Goal: Task Accomplishment & Management: Manage account settings

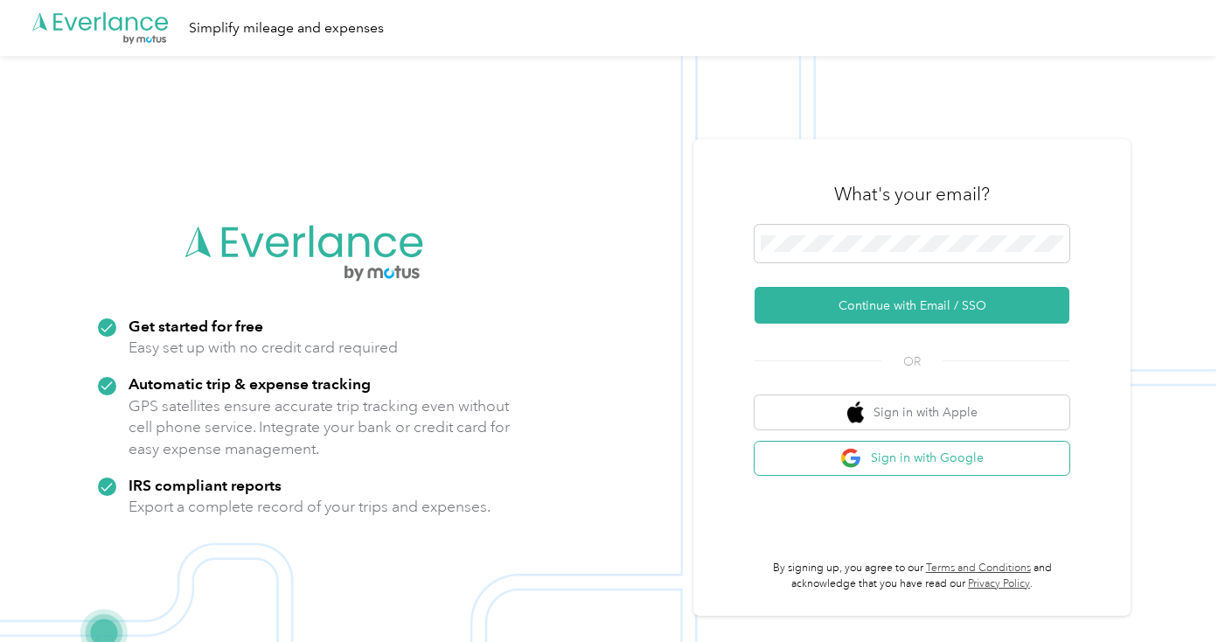
click at [905, 451] on button "Sign in with Google" at bounding box center [911, 458] width 315 height 34
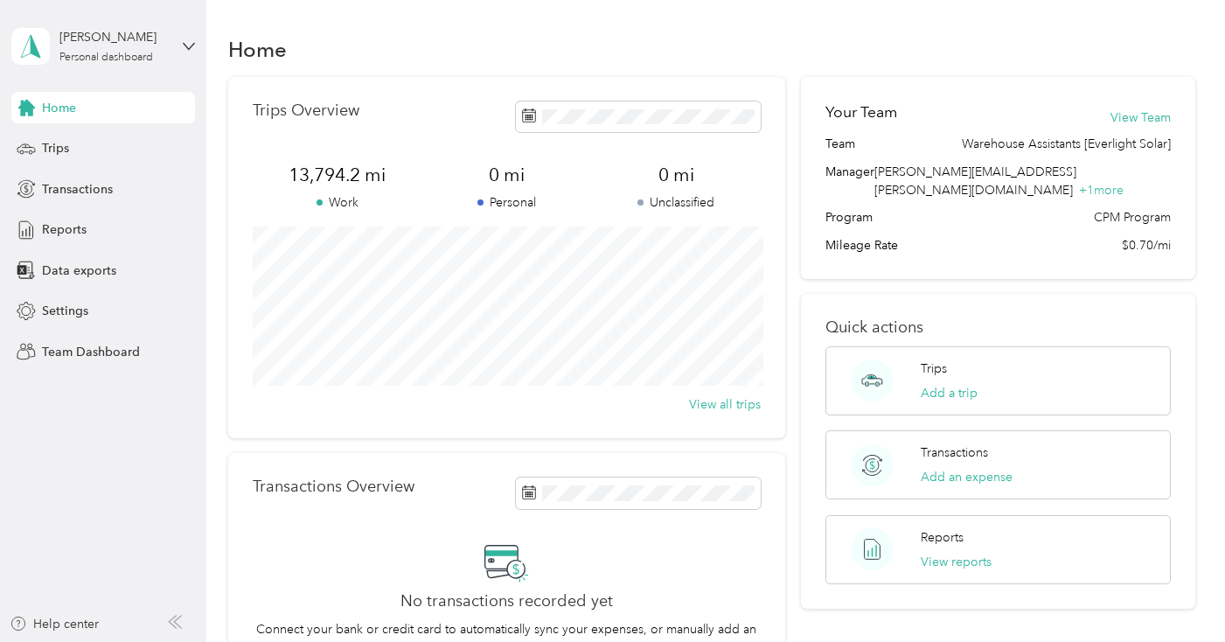
click at [176, 55] on div "[PERSON_NAME] Personal dashboard" at bounding box center [103, 46] width 184 height 61
click at [121, 146] on div "Team dashboard" at bounding box center [294, 143] width 541 height 31
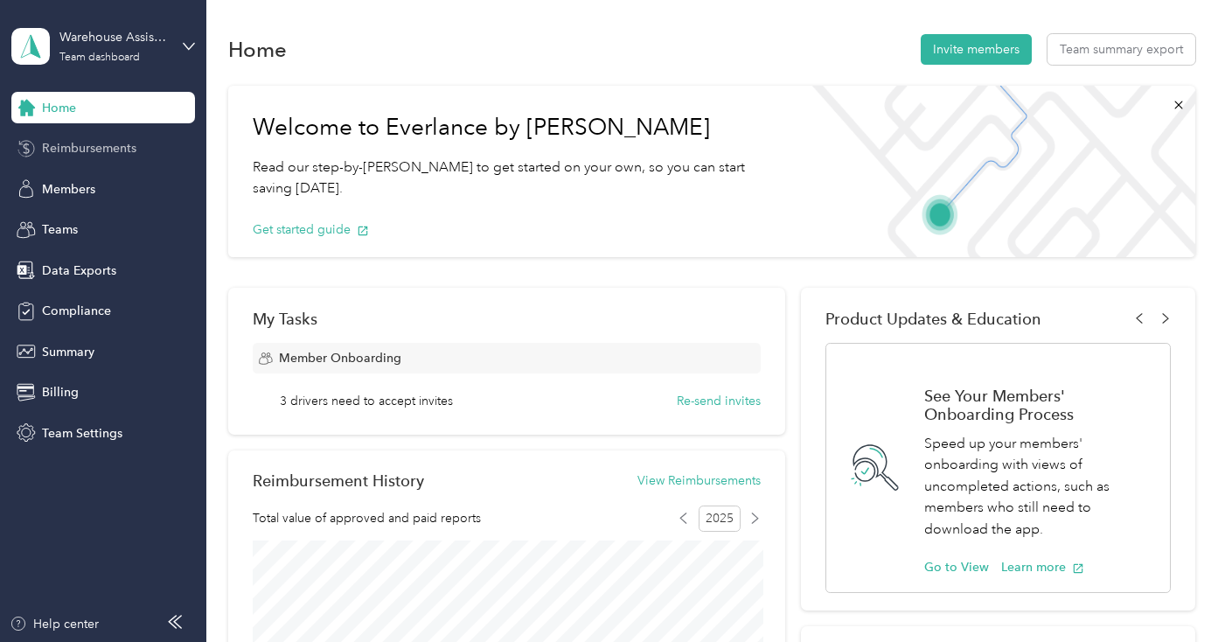
click at [158, 148] on div "Reimbursements" at bounding box center [103, 148] width 184 height 31
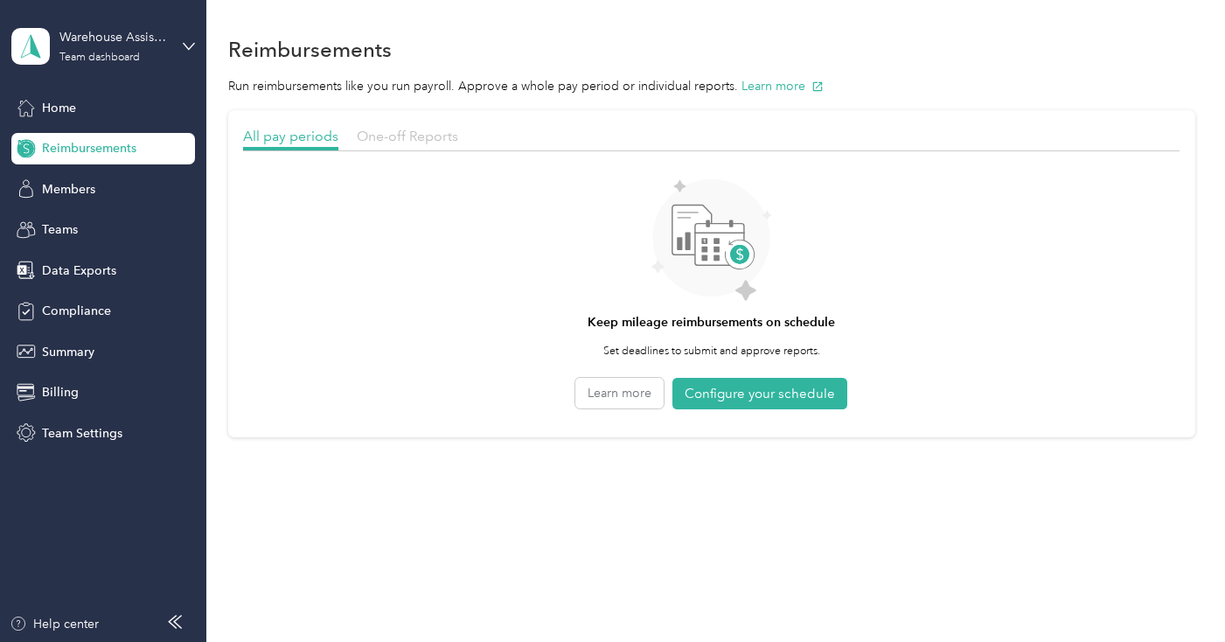
click at [454, 136] on span "One-off Reports" at bounding box center [407, 136] width 101 height 17
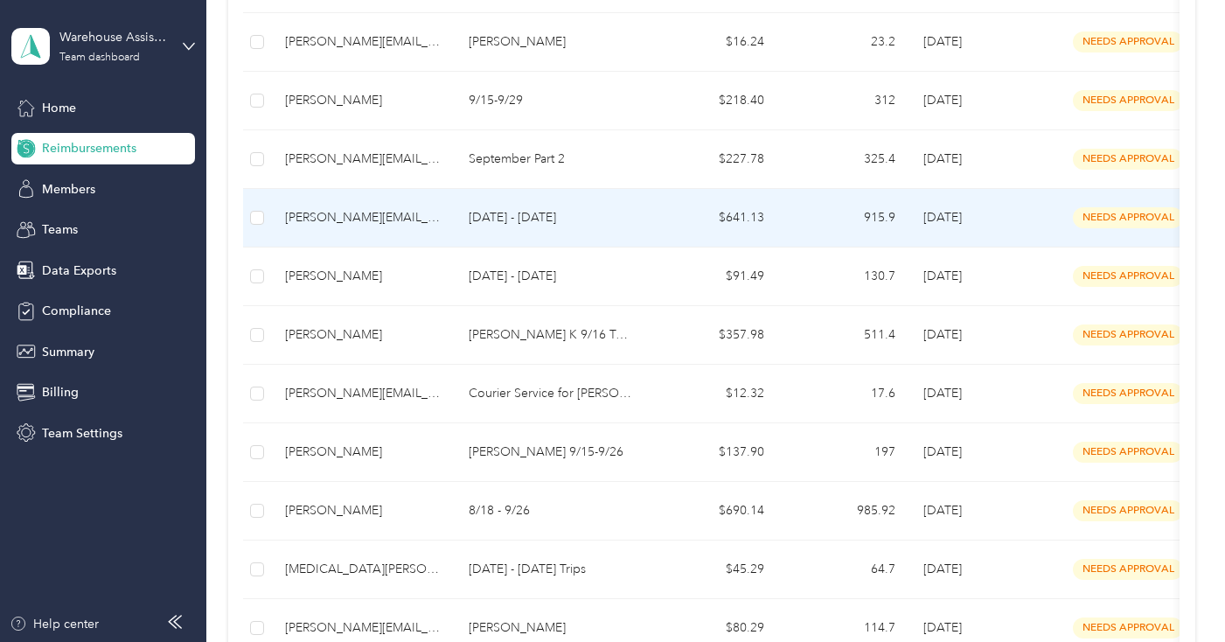
scroll to position [427, 0]
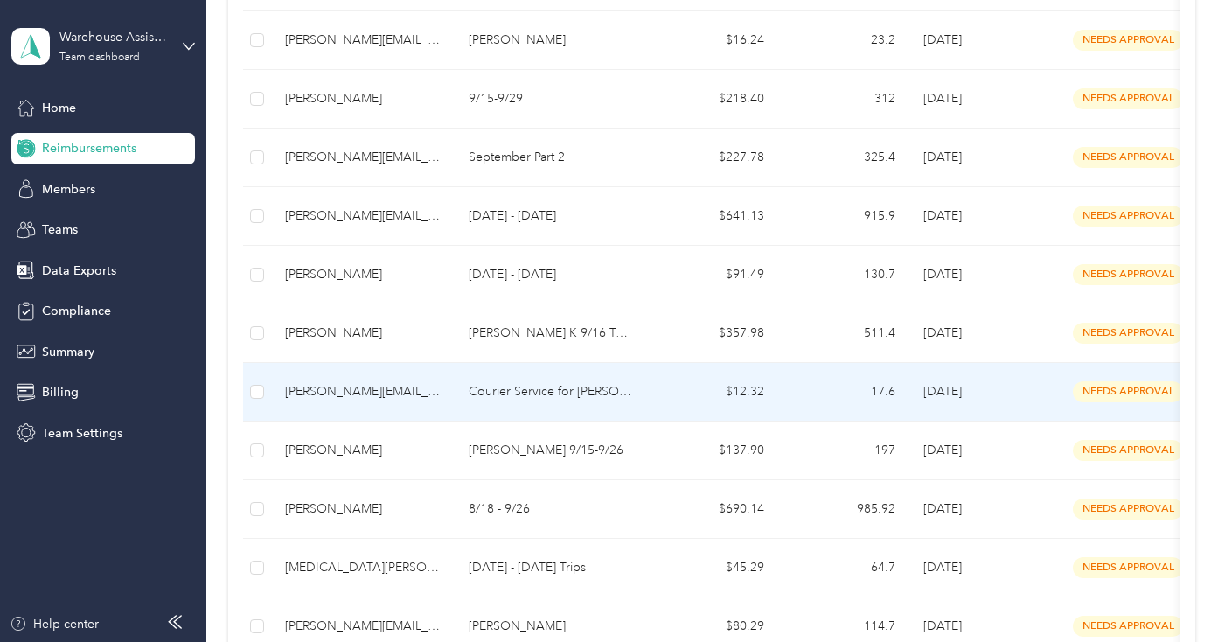
click at [668, 381] on td "$12.32" at bounding box center [712, 392] width 131 height 59
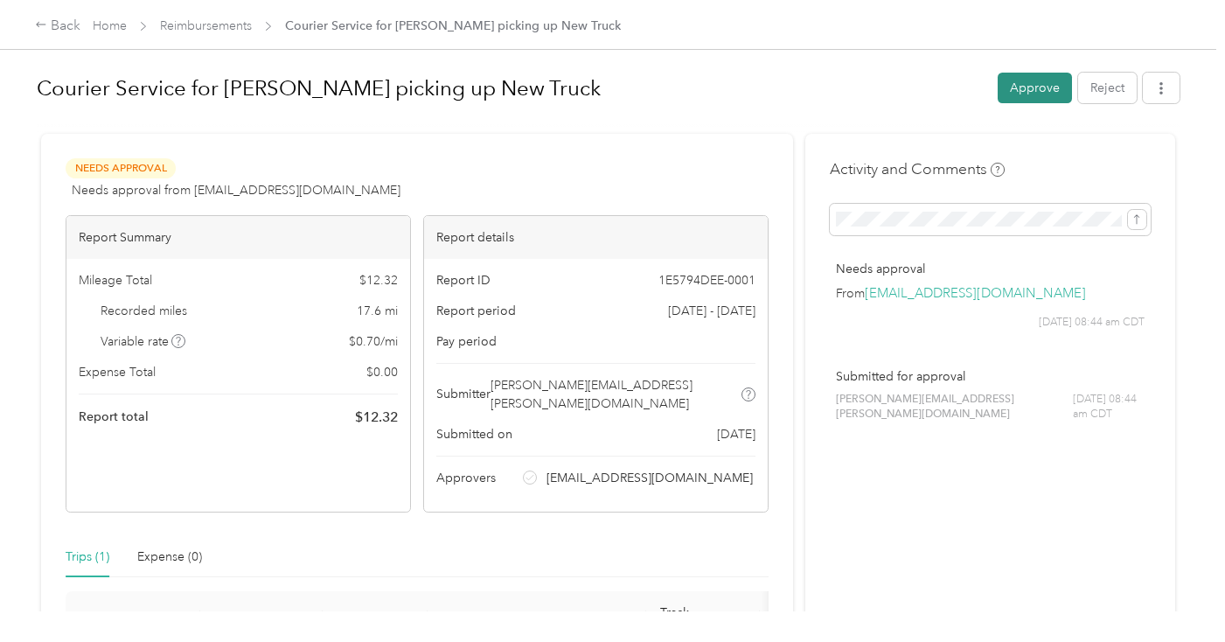
click at [1021, 100] on button "Approve" at bounding box center [1034, 88] width 74 height 31
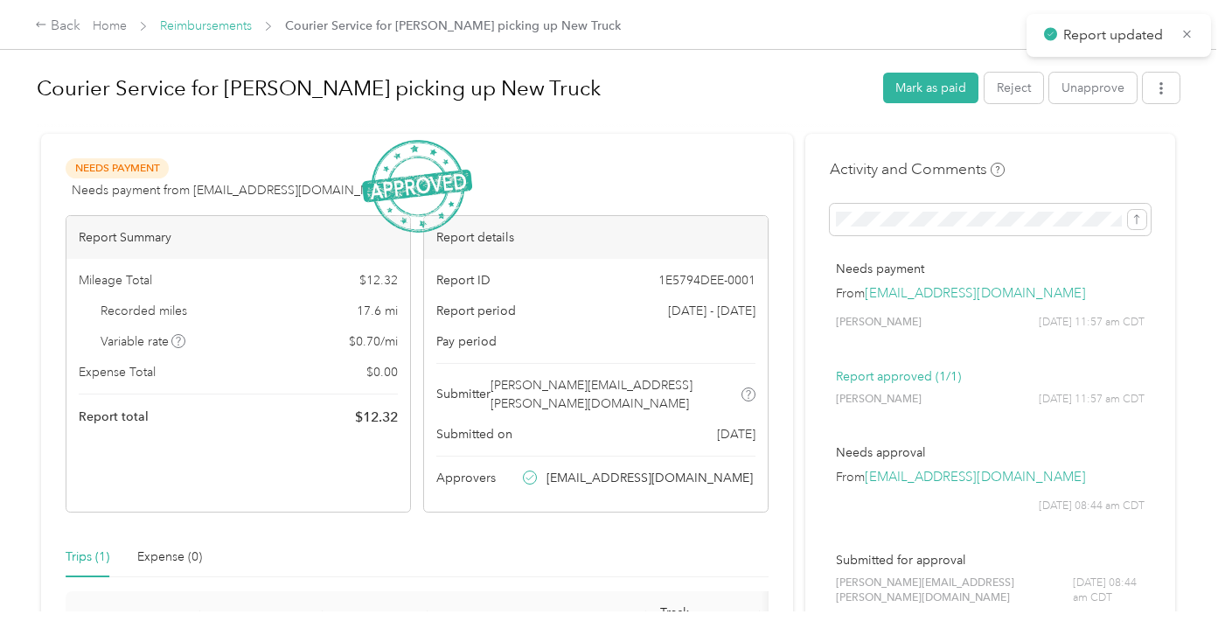
click at [206, 24] on link "Reimbursements" at bounding box center [206, 25] width 92 height 15
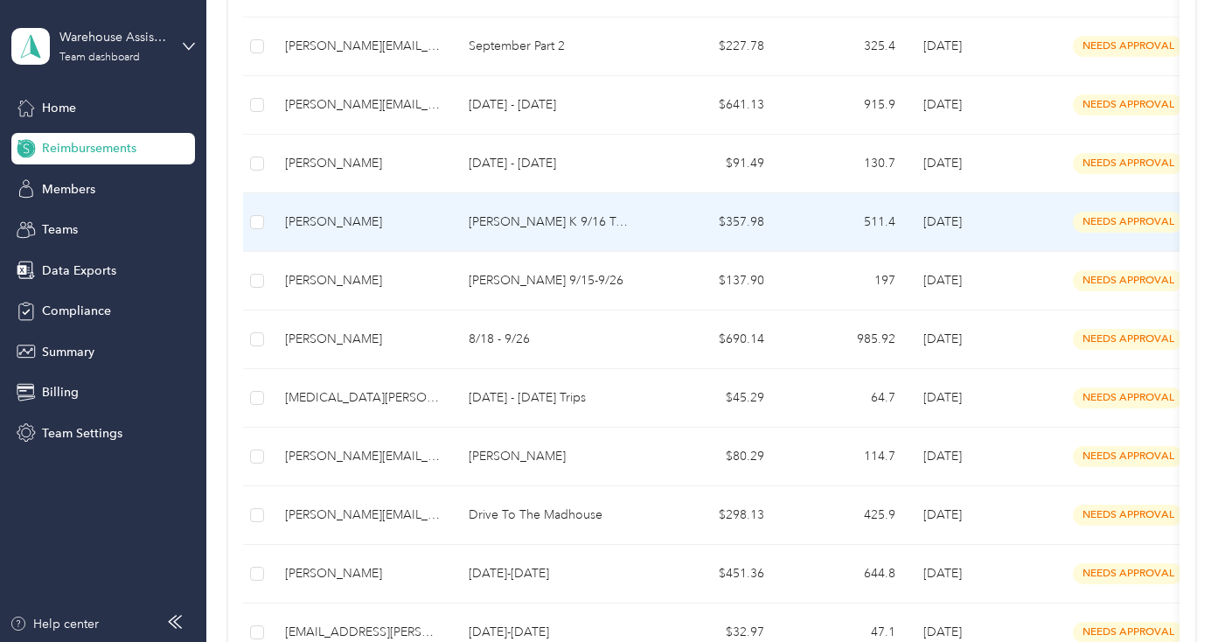
scroll to position [544, 0]
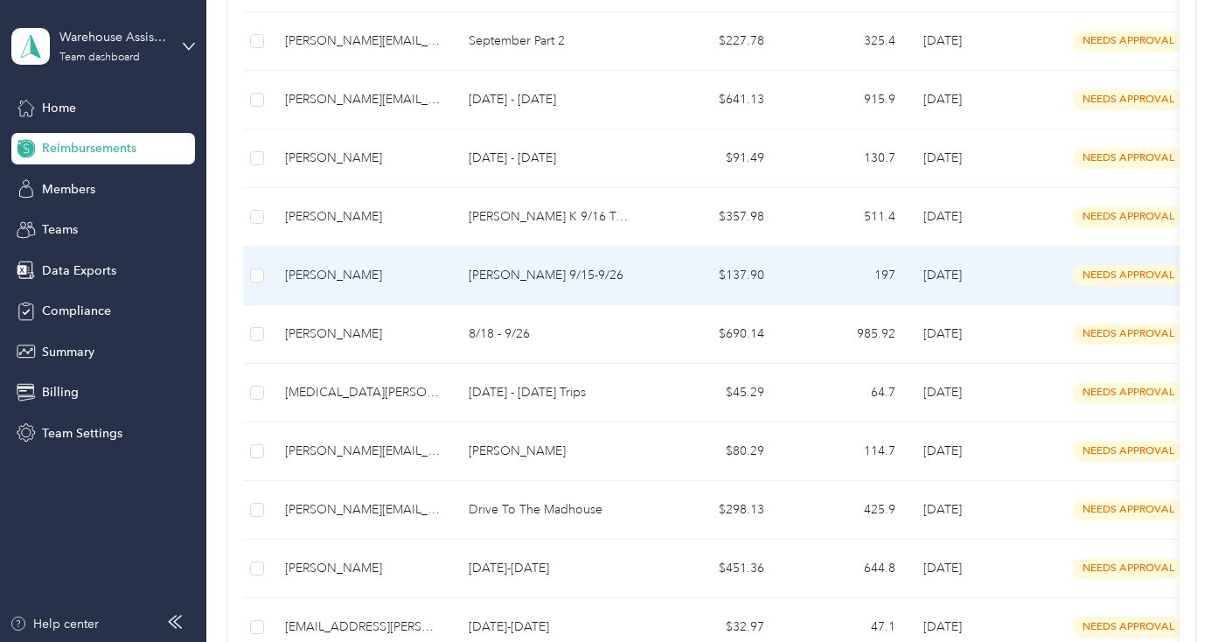
click at [628, 282] on p "[PERSON_NAME] 9/15-9/26" at bounding box center [551, 275] width 164 height 19
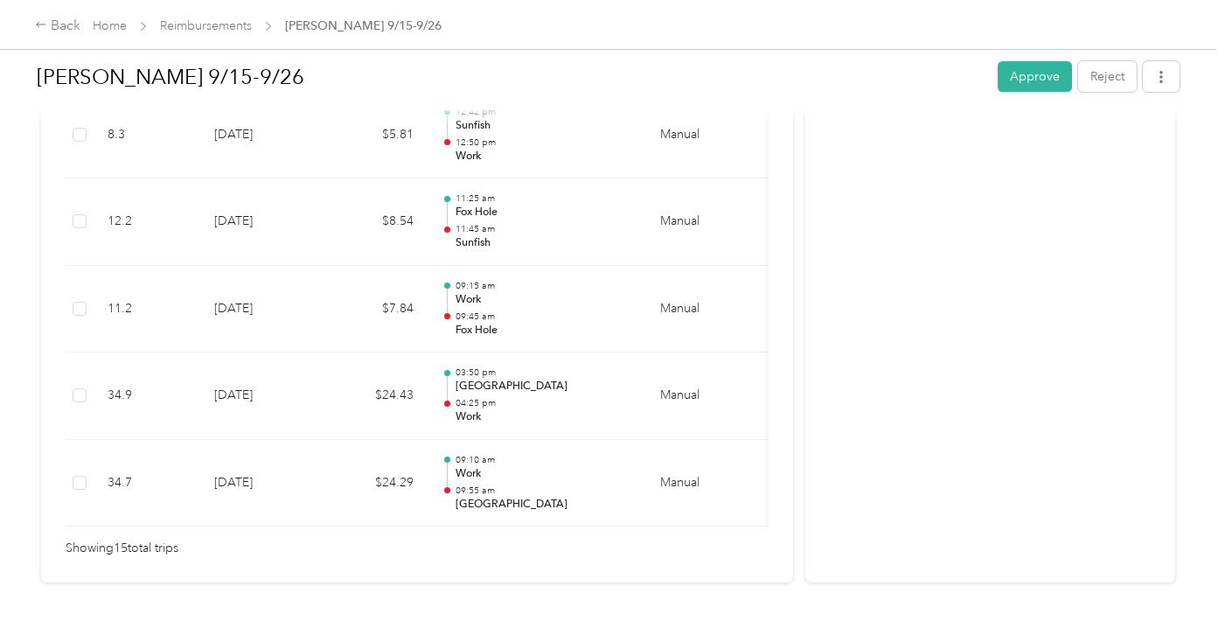
scroll to position [1411, 0]
click at [1049, 76] on button "Approve" at bounding box center [1034, 76] width 74 height 31
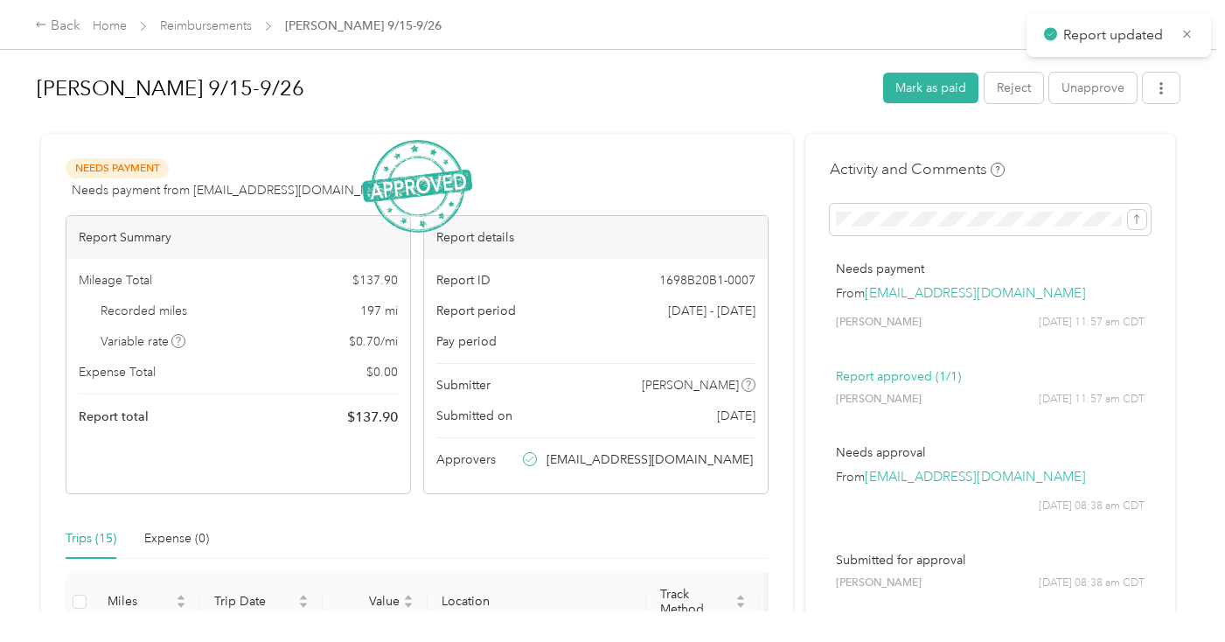
scroll to position [0, 0]
click at [190, 27] on link "Reimbursements" at bounding box center [206, 25] width 92 height 15
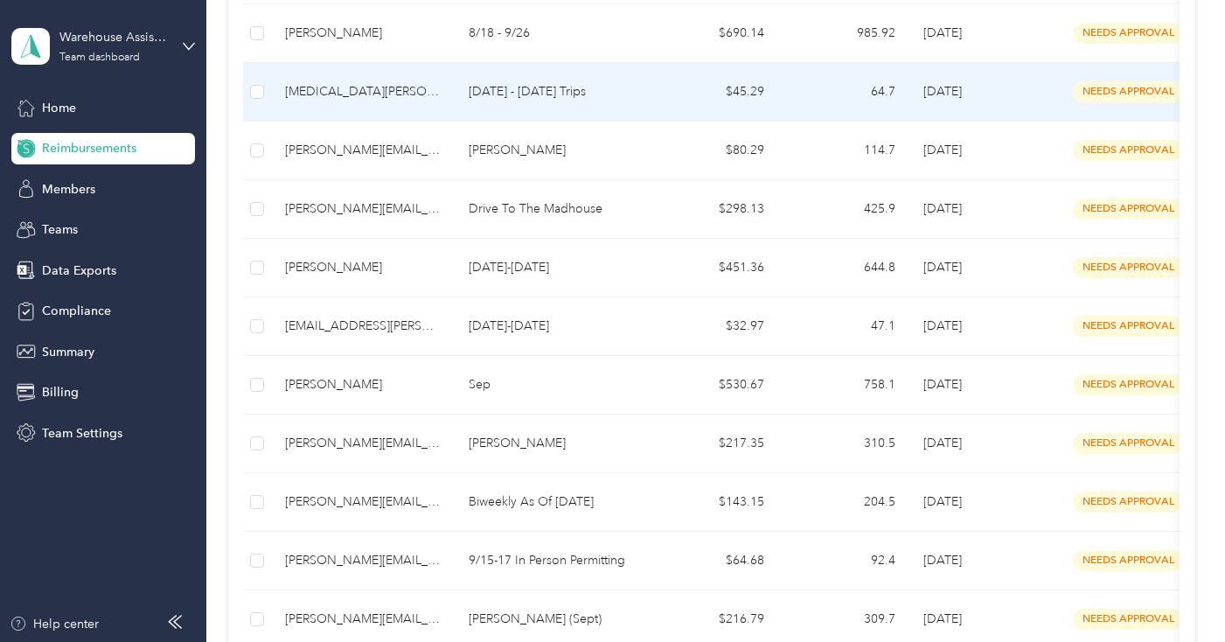
scroll to position [788, 0]
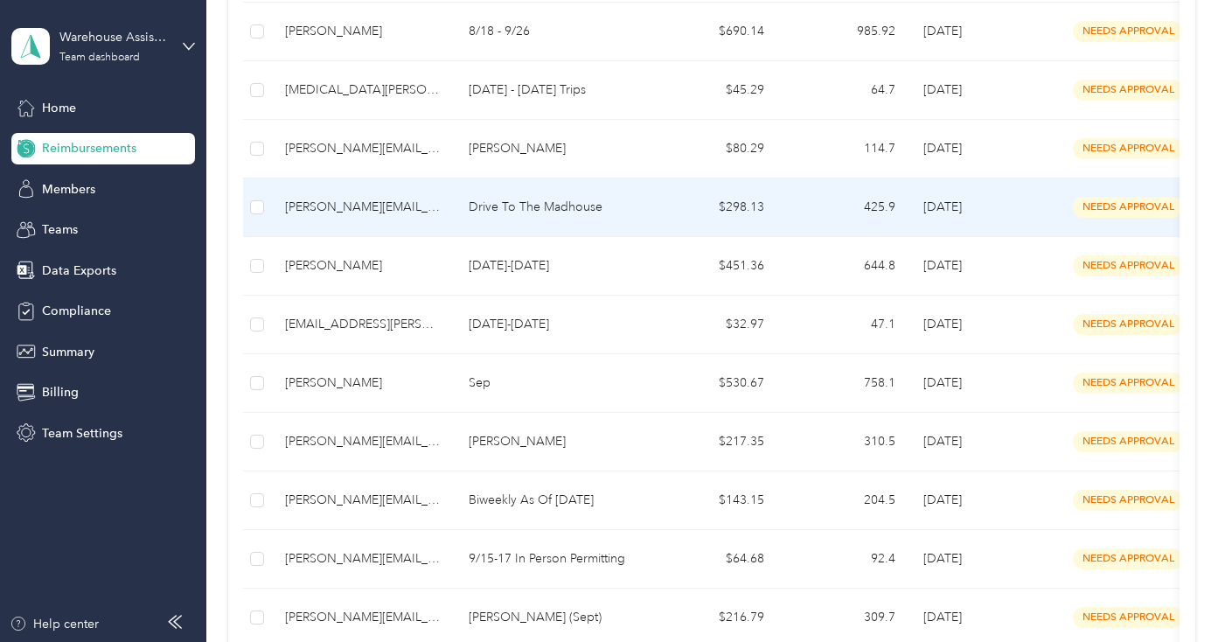
click at [643, 209] on td "Drive To The Madhouse" at bounding box center [551, 207] width 192 height 59
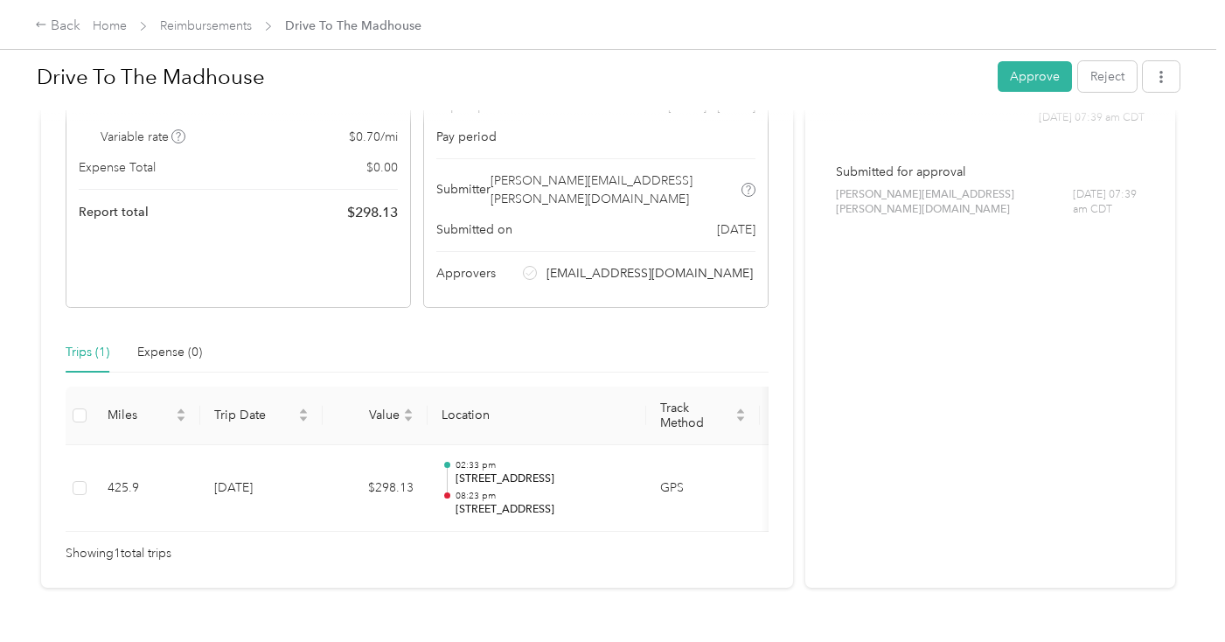
scroll to position [190, 0]
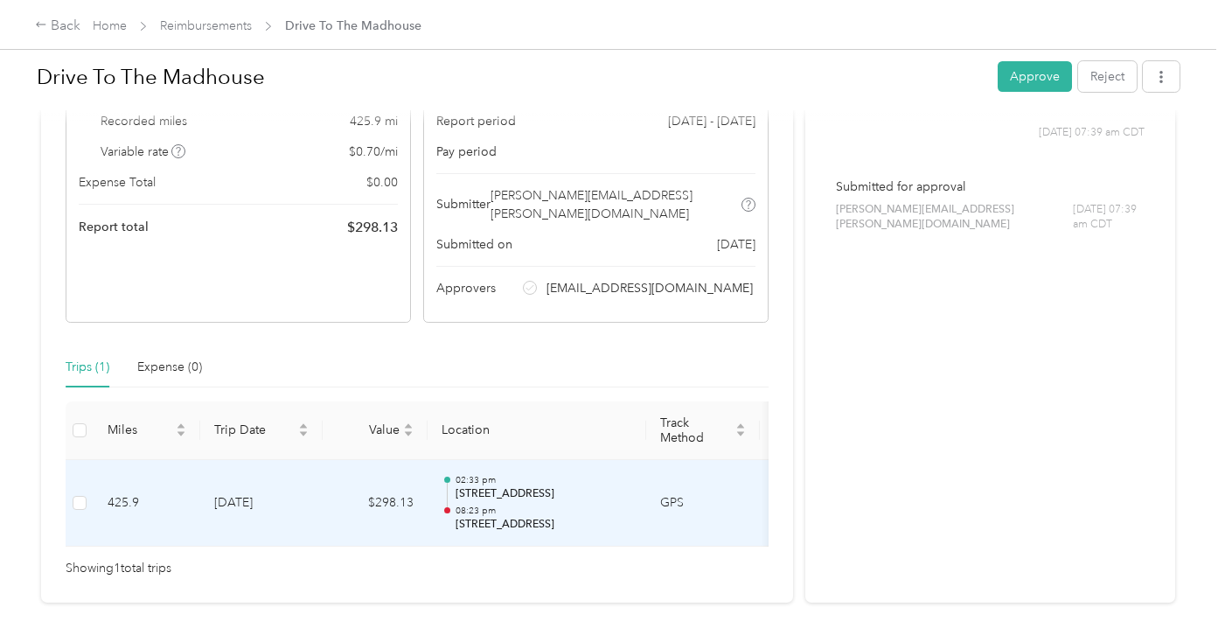
click at [585, 486] on p "[STREET_ADDRESS]" at bounding box center [543, 494] width 177 height 16
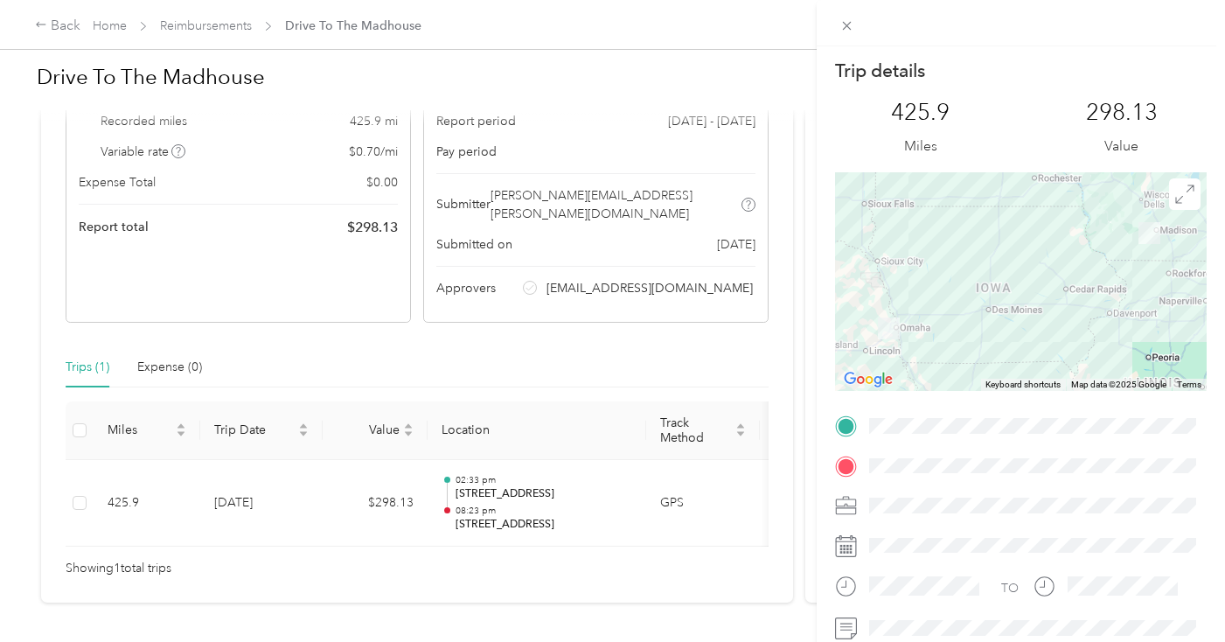
click at [859, 23] on div at bounding box center [1020, 23] width 408 height 46
click at [840, 24] on icon at bounding box center [846, 25] width 15 height 15
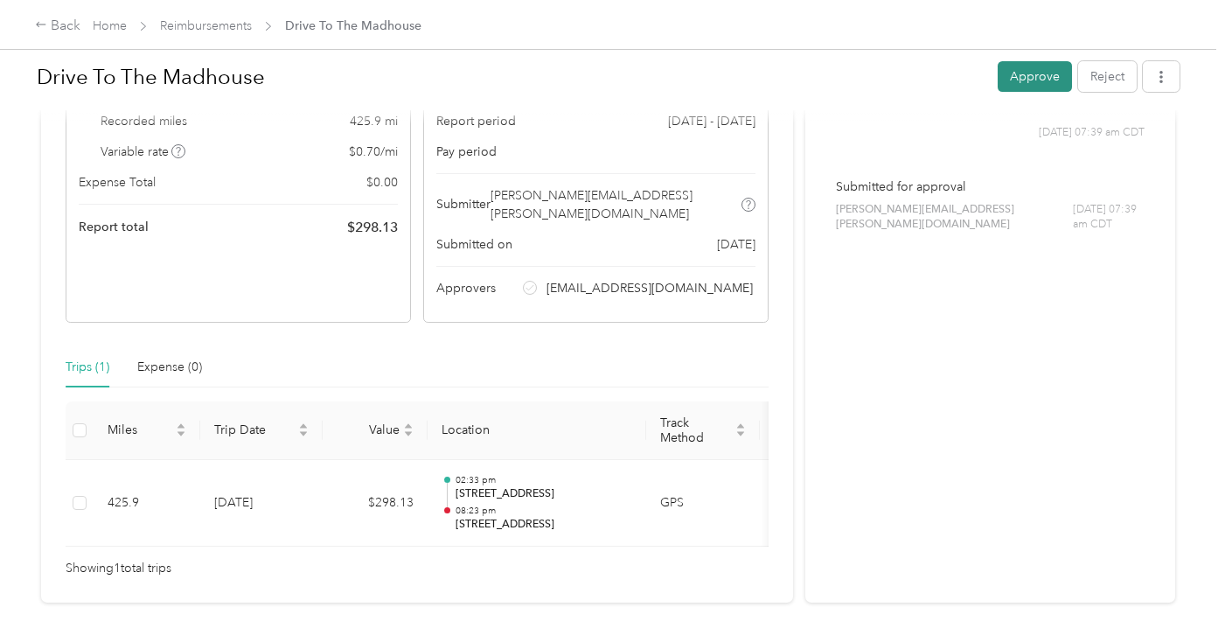
click at [1049, 80] on button "Approve" at bounding box center [1034, 76] width 74 height 31
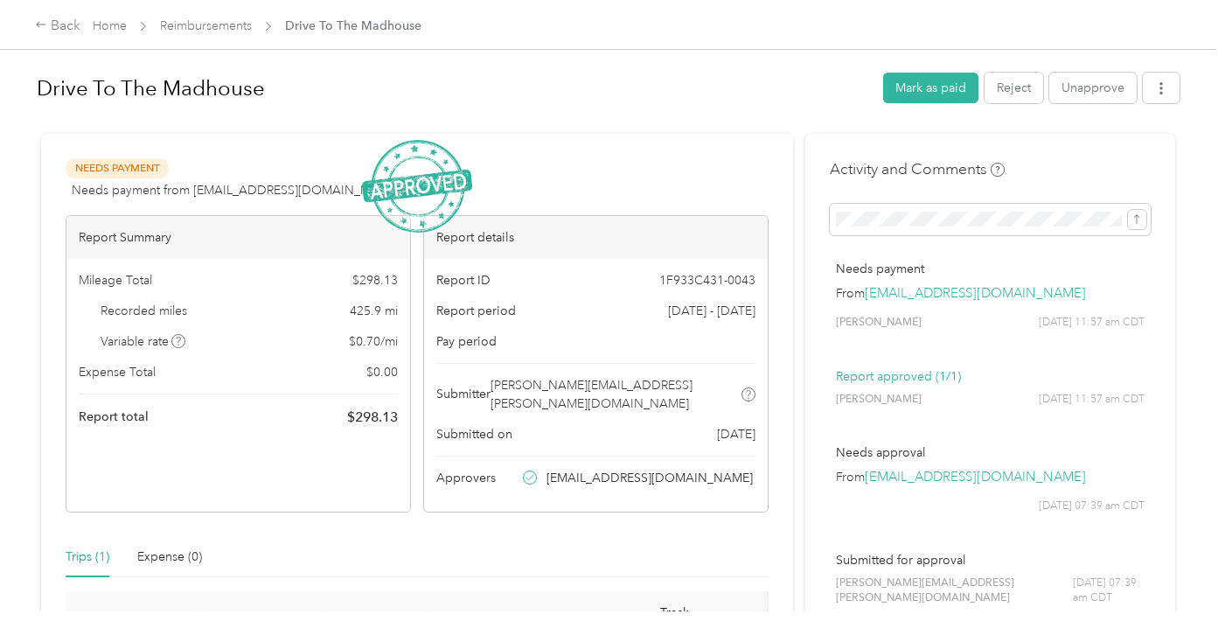
scroll to position [0, 0]
click at [242, 28] on link "Reimbursements" at bounding box center [206, 25] width 92 height 15
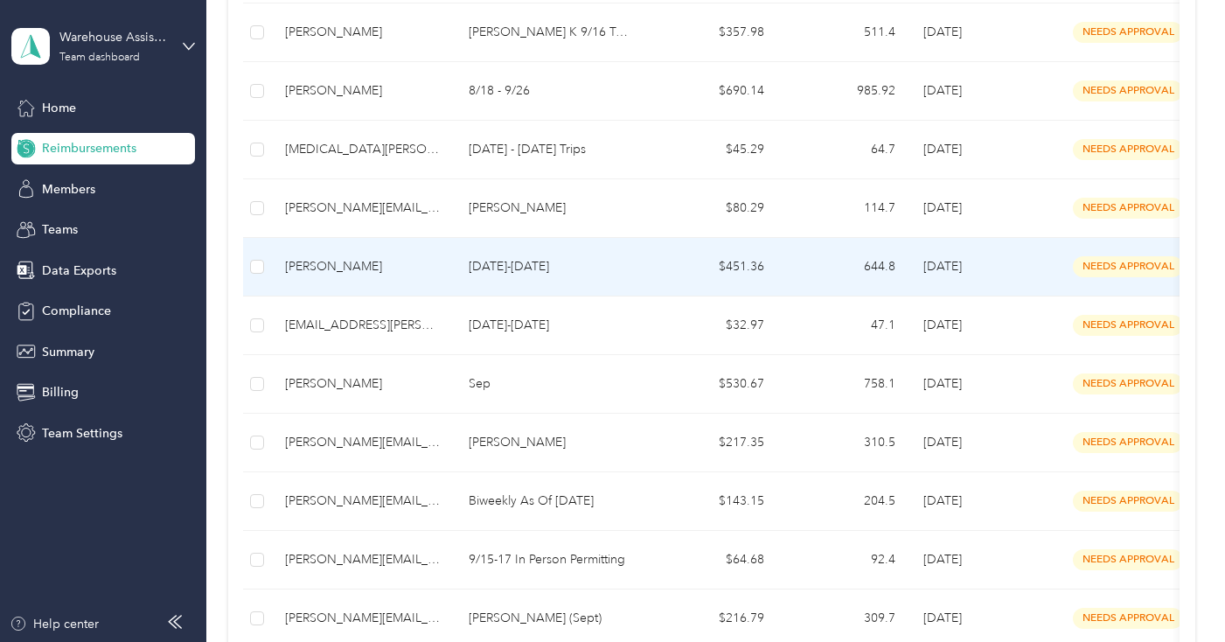
scroll to position [732, 0]
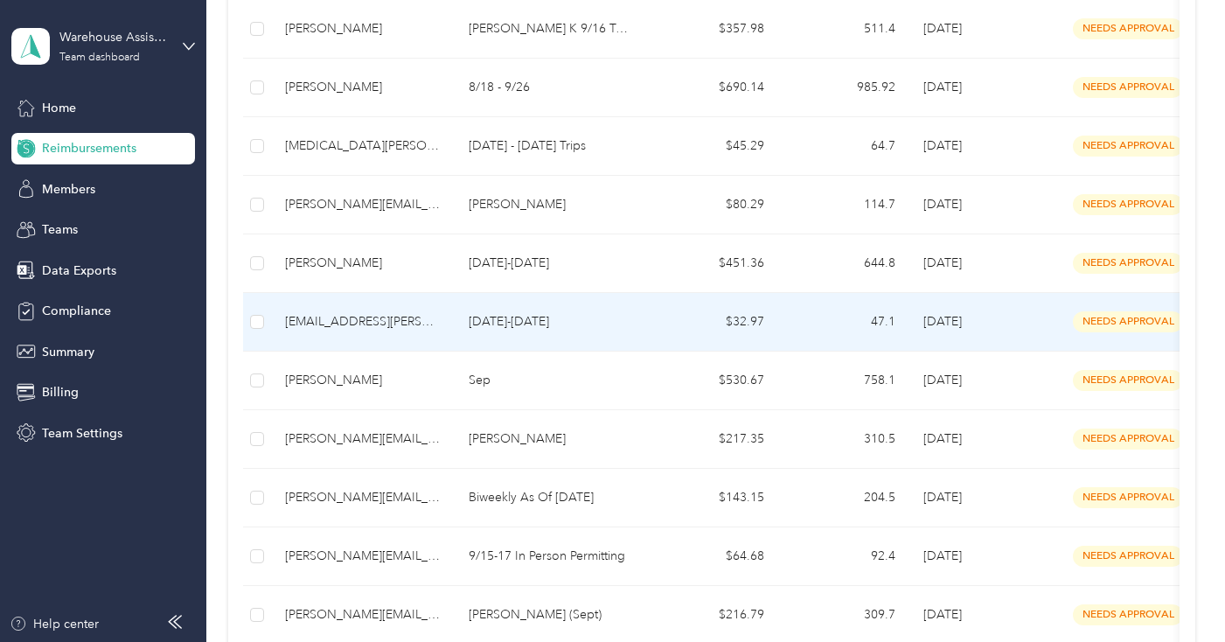
click at [622, 324] on p "[DATE]-[DATE]" at bounding box center [551, 321] width 164 height 19
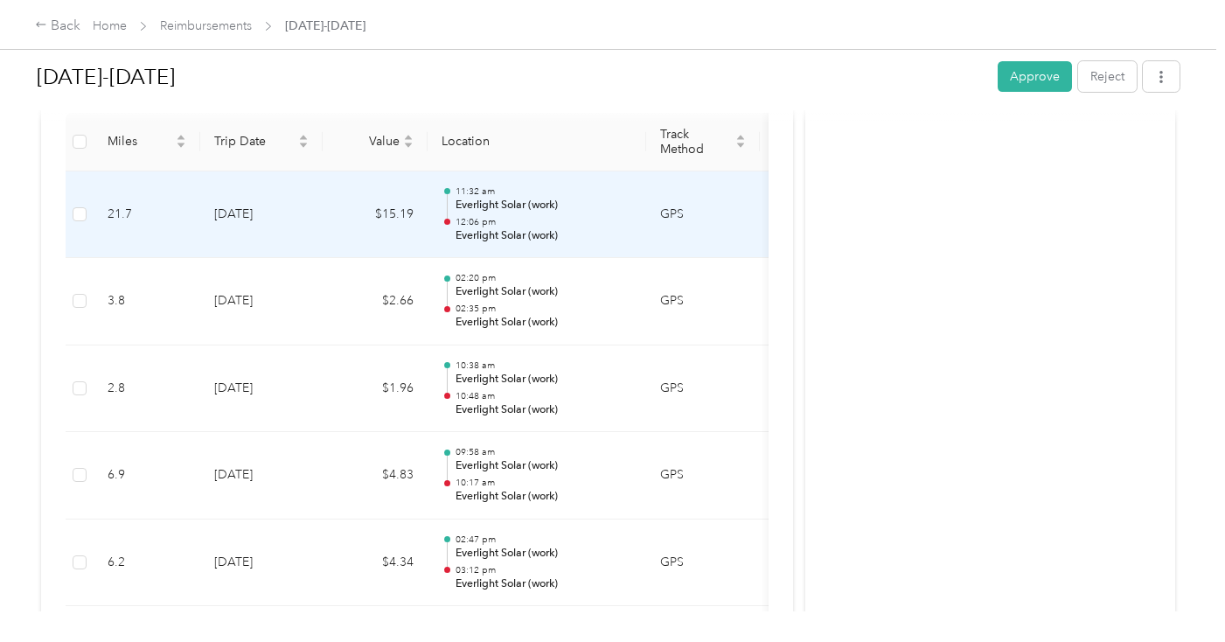
scroll to position [472, 0]
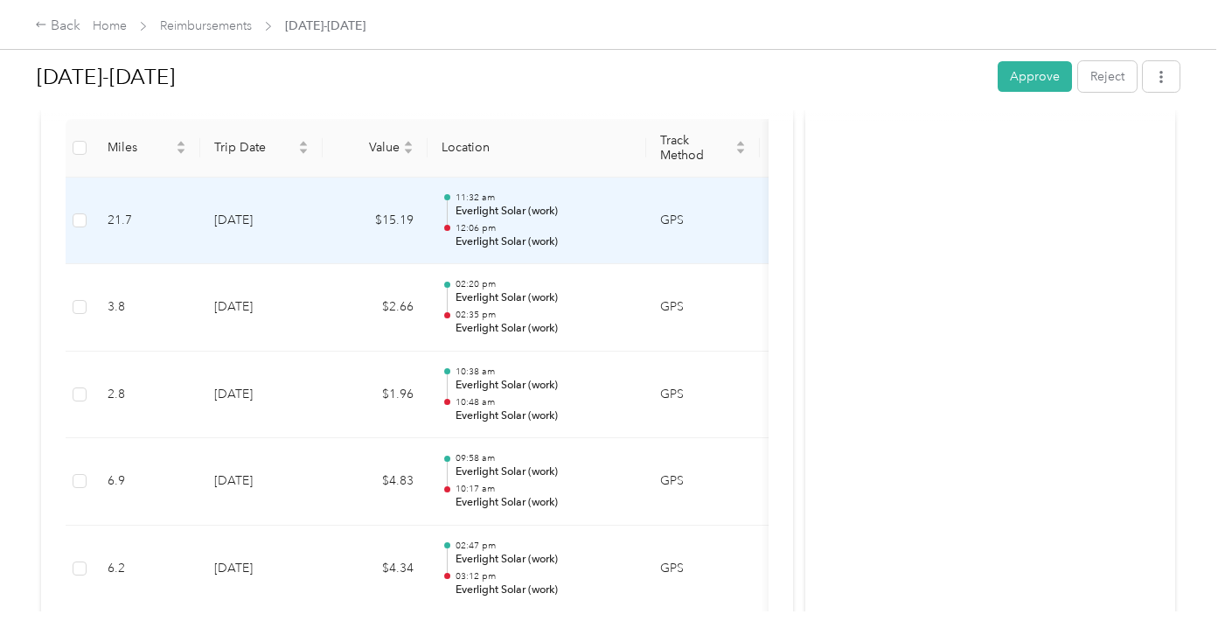
click at [583, 222] on p "12:06 pm" at bounding box center [543, 228] width 177 height 12
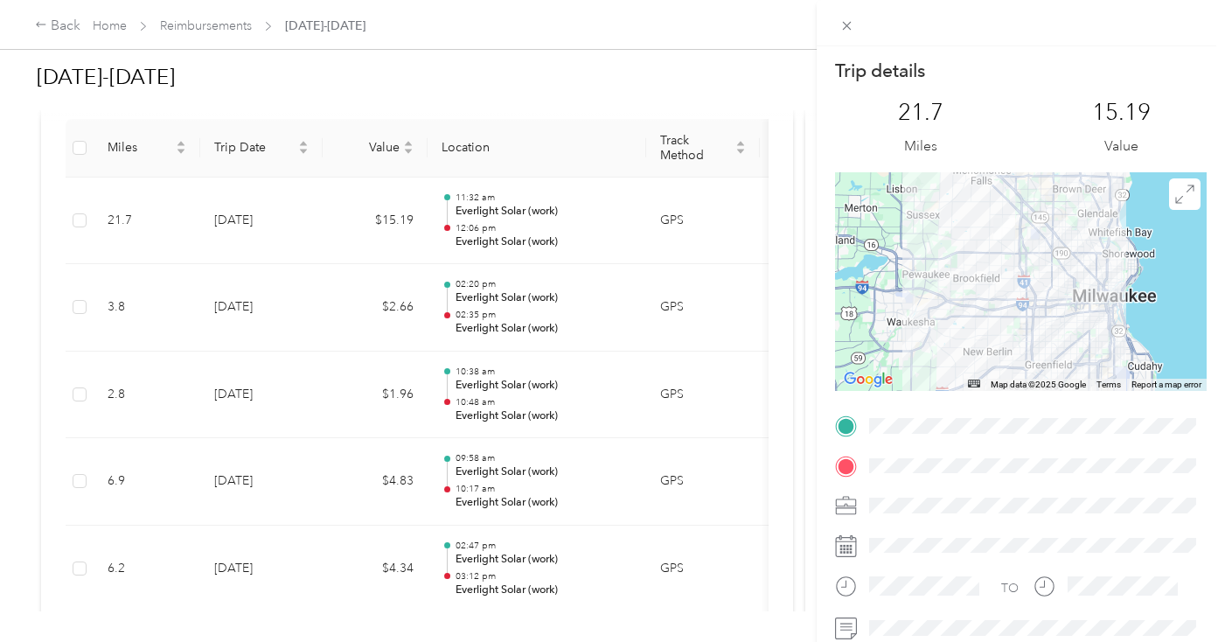
click at [352, 275] on div "Trip details This trip cannot be edited because it is either under review, appr…" at bounding box center [612, 321] width 1225 height 642
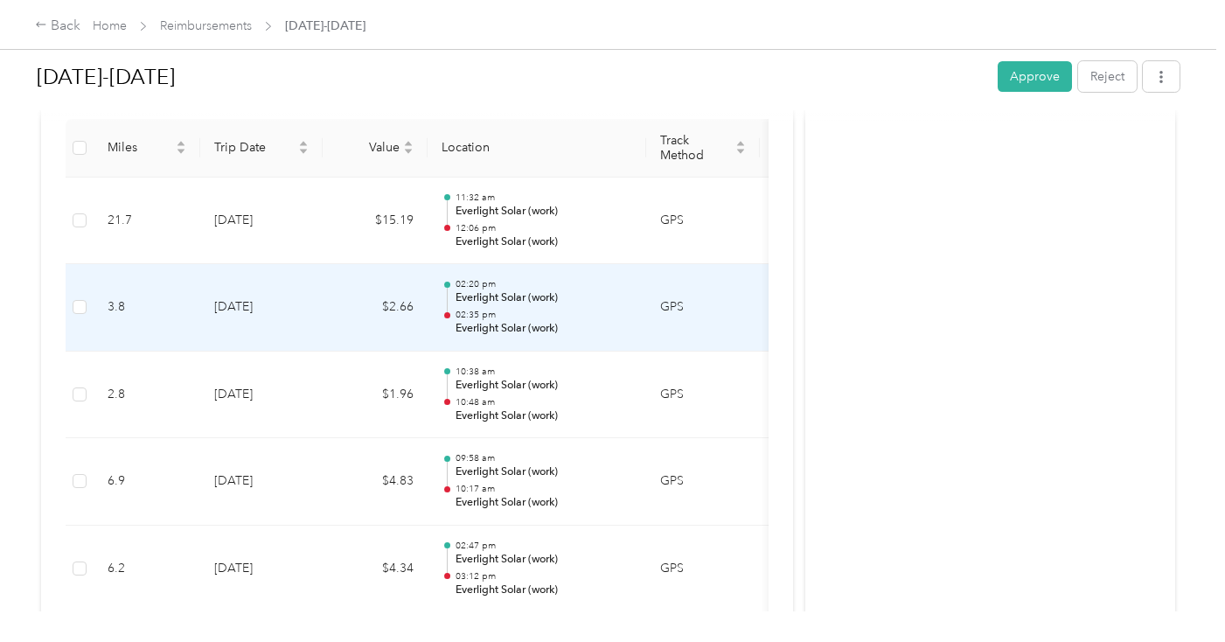
click at [352, 276] on td "$2.66" at bounding box center [375, 307] width 105 height 87
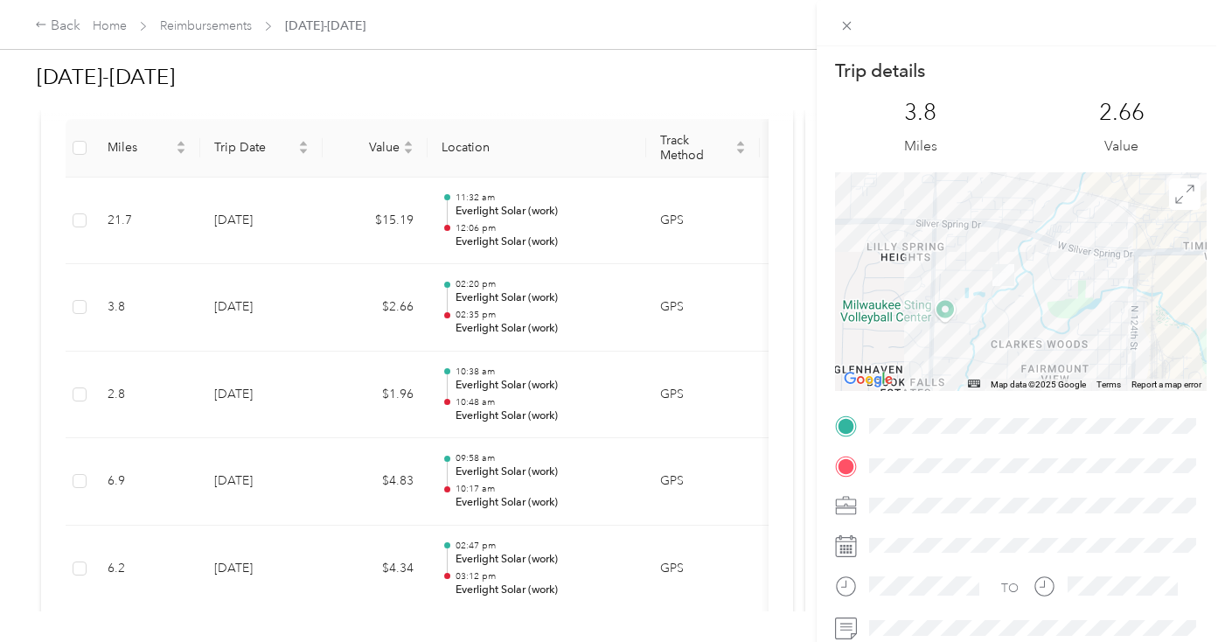
click at [363, 375] on div "Trip details This trip cannot be edited because it is either under review, appr…" at bounding box center [612, 321] width 1225 height 642
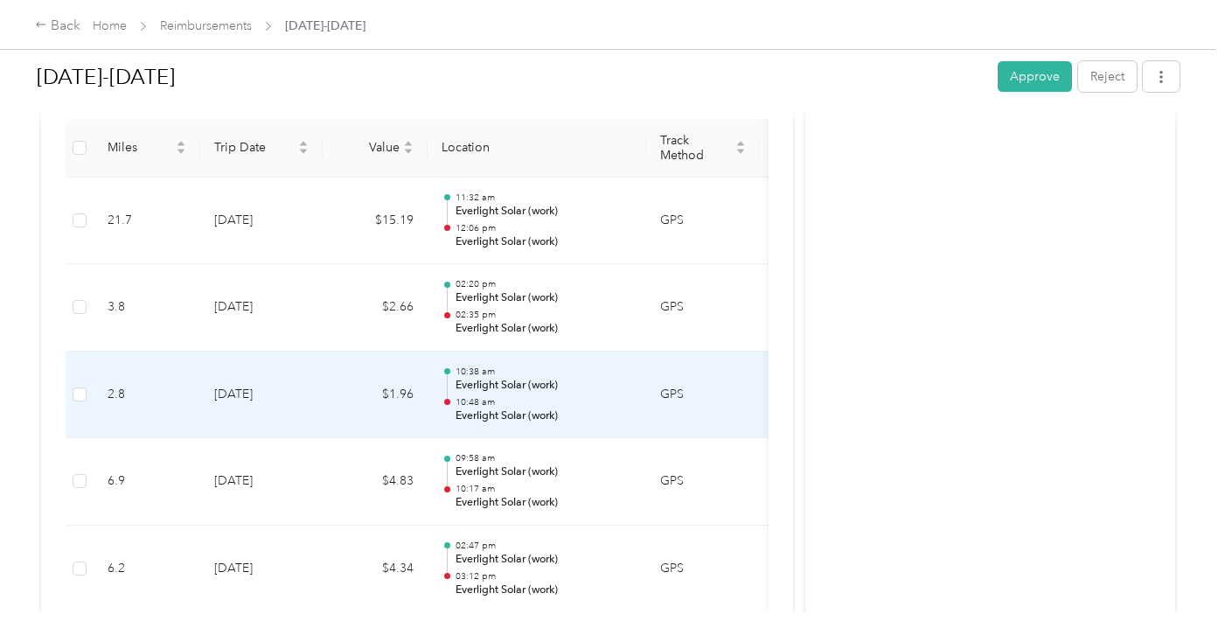
click at [351, 357] on td "$1.96" at bounding box center [375, 394] width 105 height 87
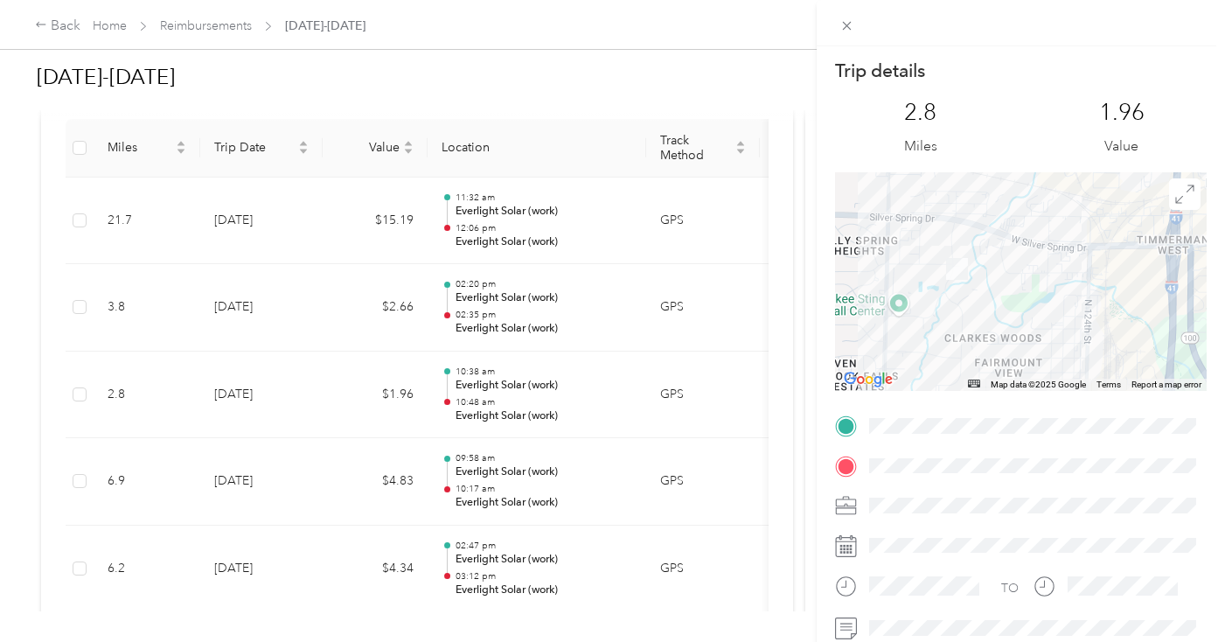
click at [341, 486] on div "Trip details This trip cannot be edited because it is either under review, appr…" at bounding box center [612, 321] width 1225 height 642
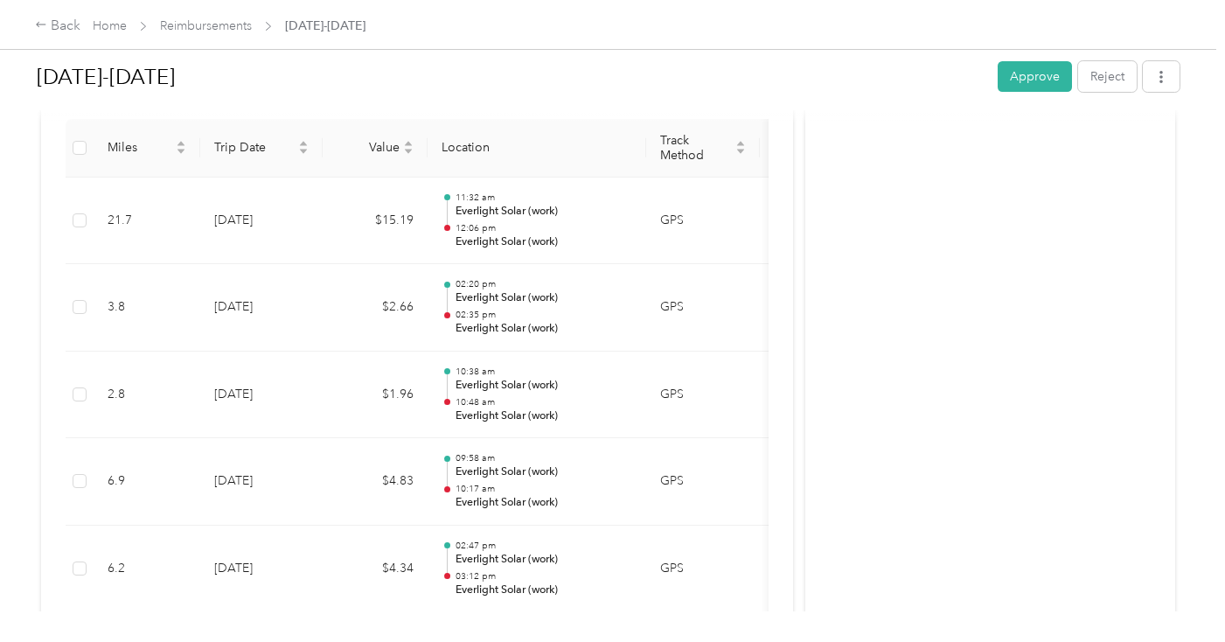
click at [333, 461] on td "$4.83" at bounding box center [375, 481] width 105 height 87
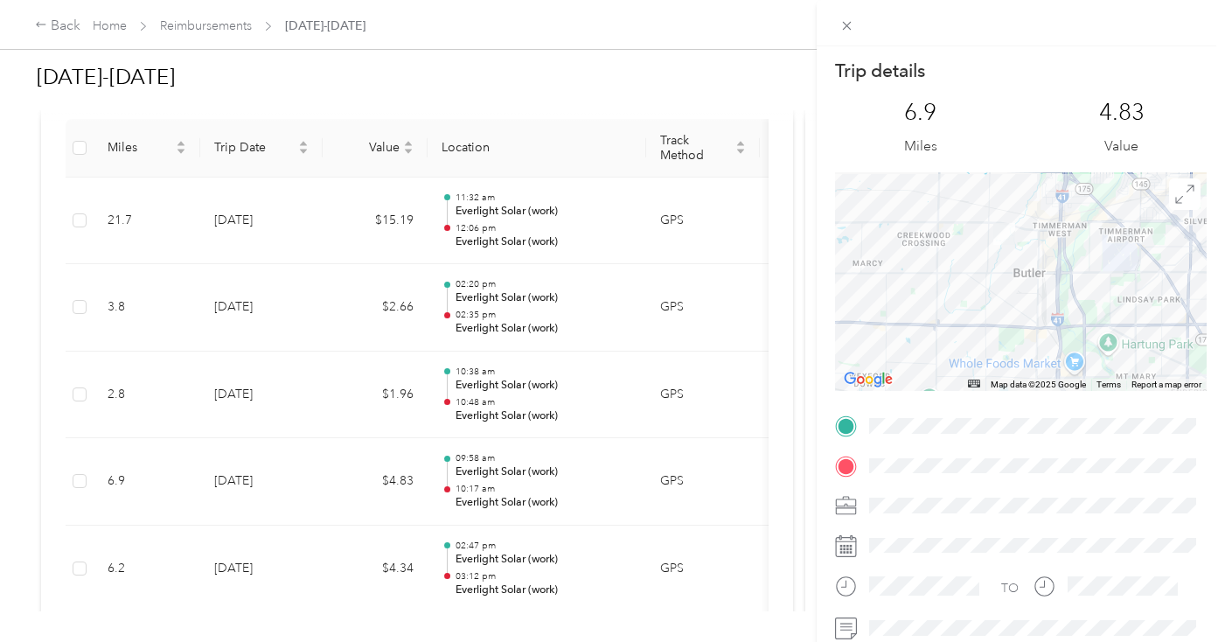
click at [334, 469] on div "Trip details This trip cannot be edited because it is either under review, appr…" at bounding box center [612, 321] width 1225 height 642
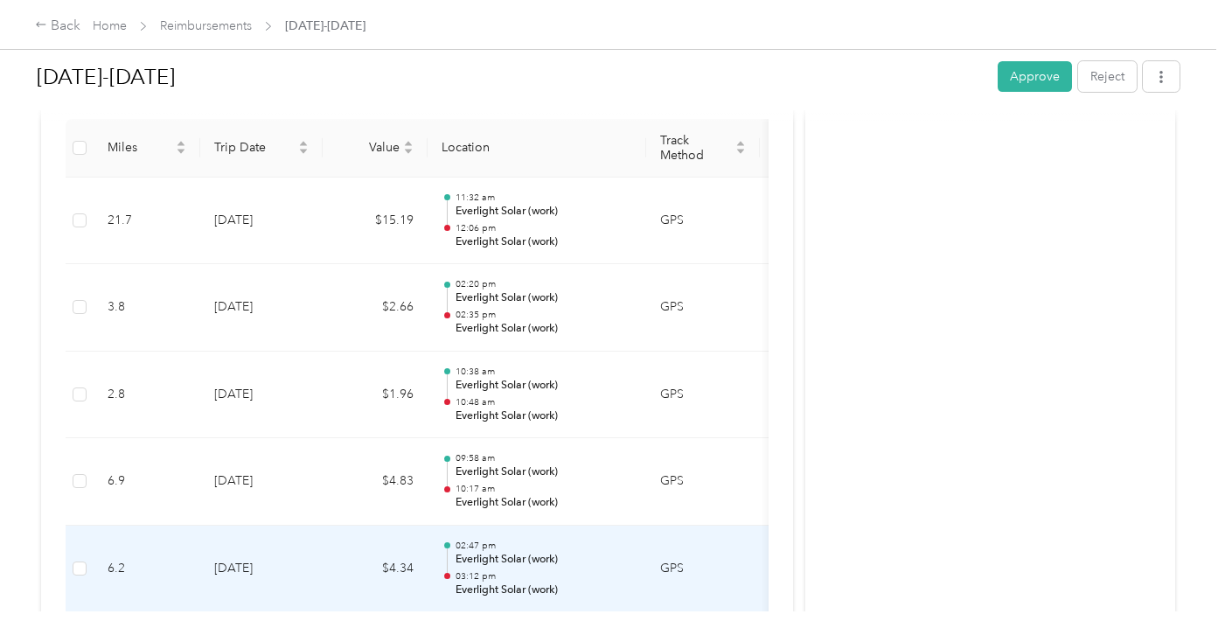
click at [332, 537] on td "$4.34" at bounding box center [375, 568] width 105 height 87
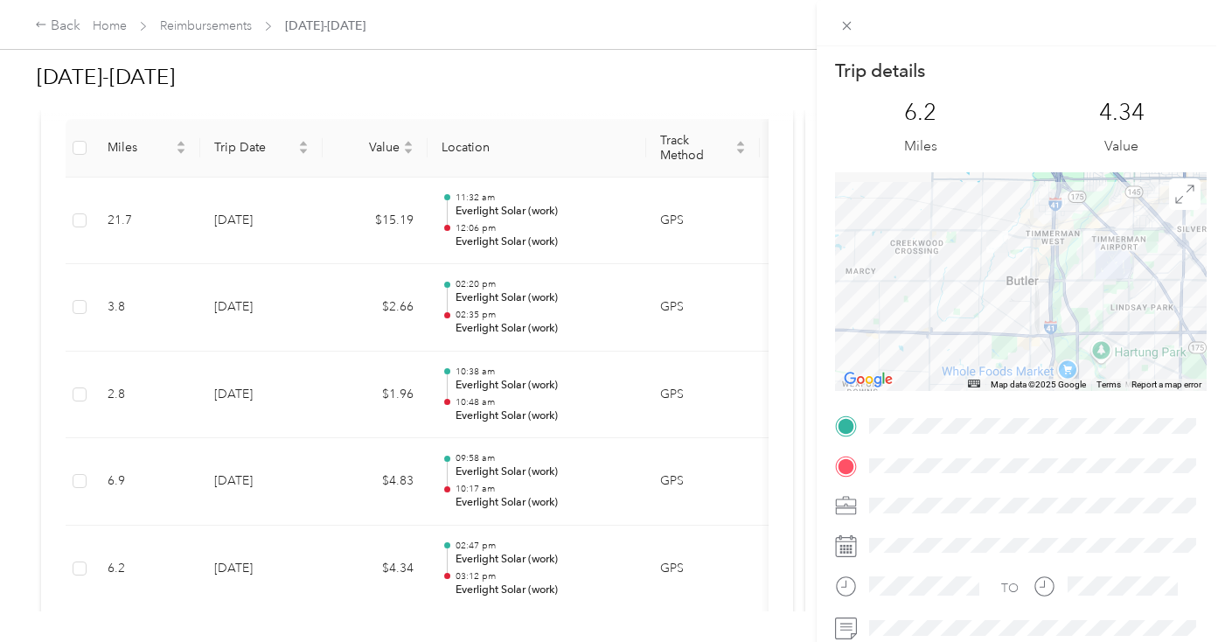
scroll to position [0, 0]
click at [345, 524] on div "Trip details This trip cannot be edited because it is either under review, appr…" at bounding box center [612, 321] width 1225 height 642
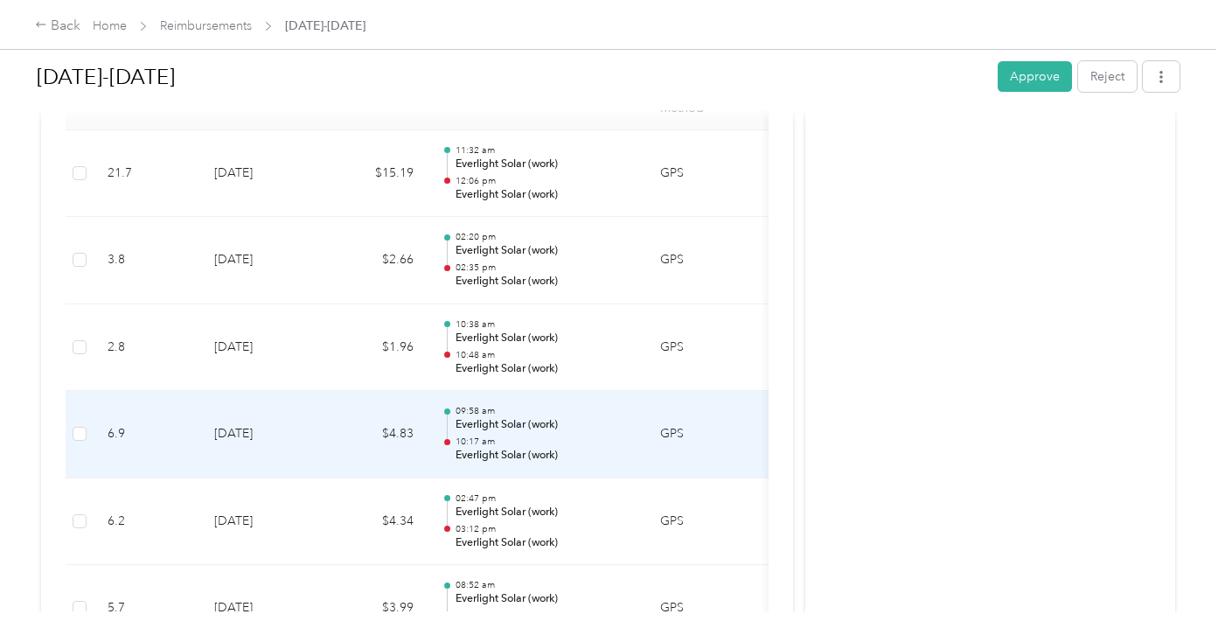
scroll to position [593, 0]
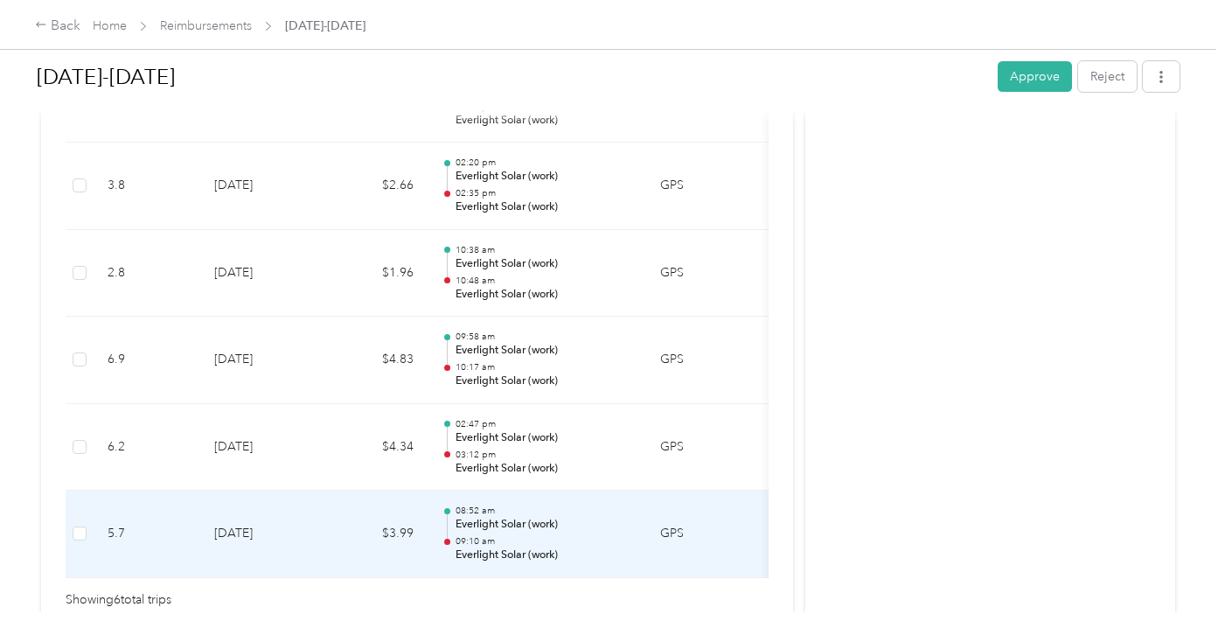
click at [342, 507] on td "$3.99" at bounding box center [375, 533] width 105 height 87
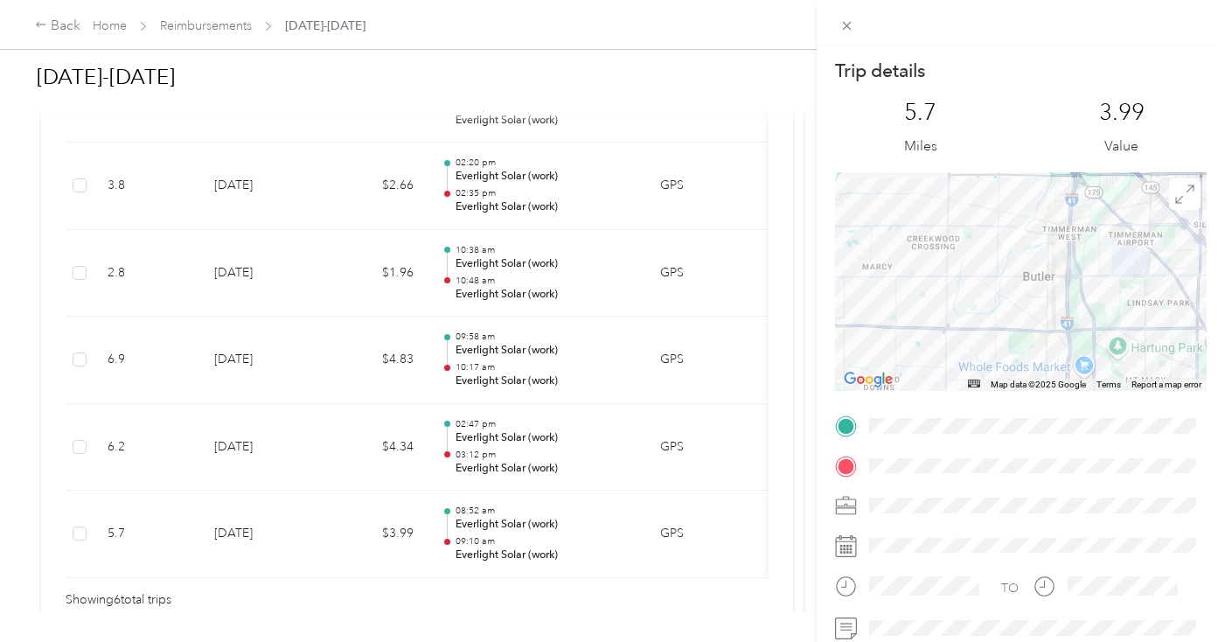
scroll to position [0, 0]
click at [354, 482] on div "Trip details This trip cannot be edited because it is either under review, appr…" at bounding box center [612, 321] width 1225 height 642
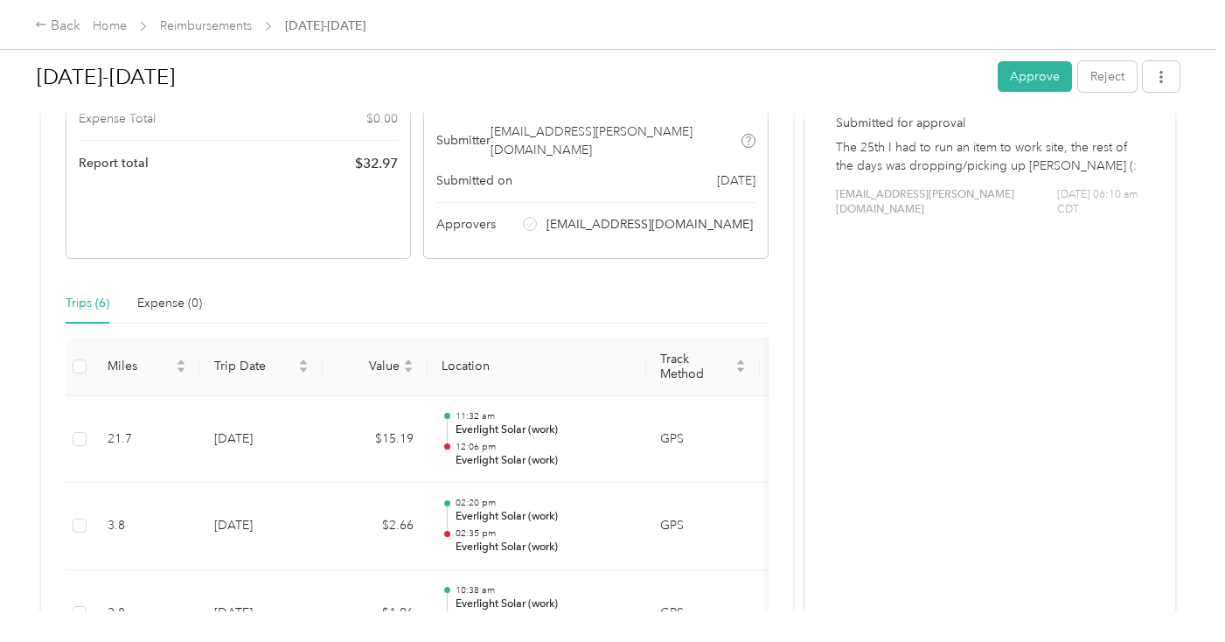
scroll to position [290, 0]
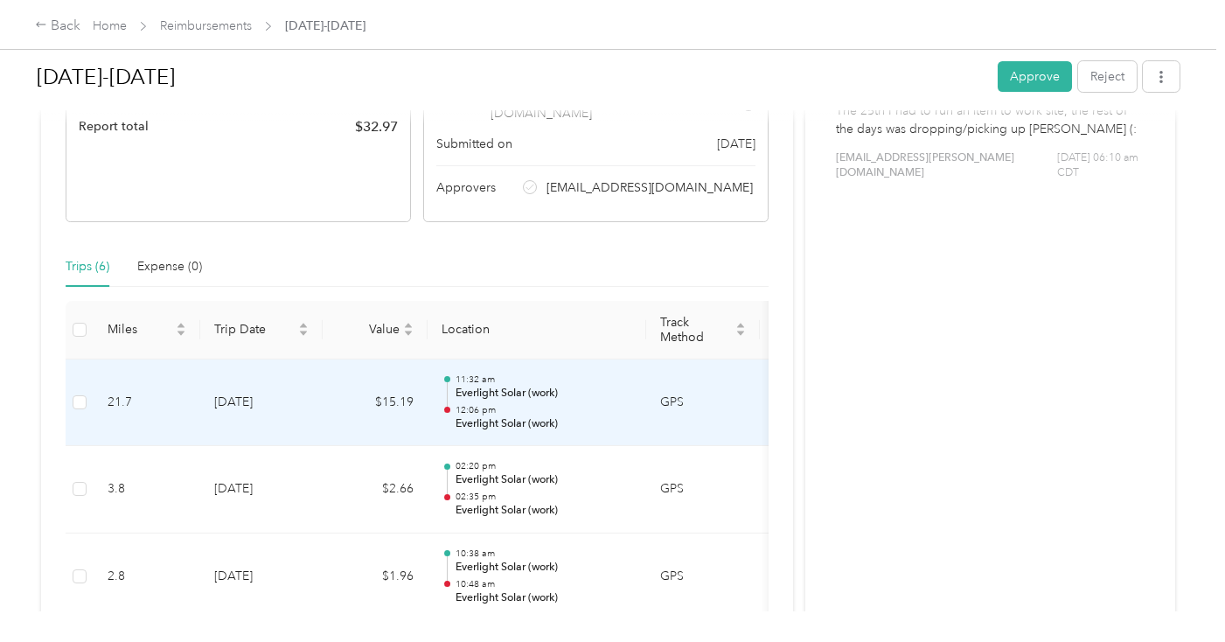
click at [337, 366] on td "$15.19" at bounding box center [375, 402] width 105 height 87
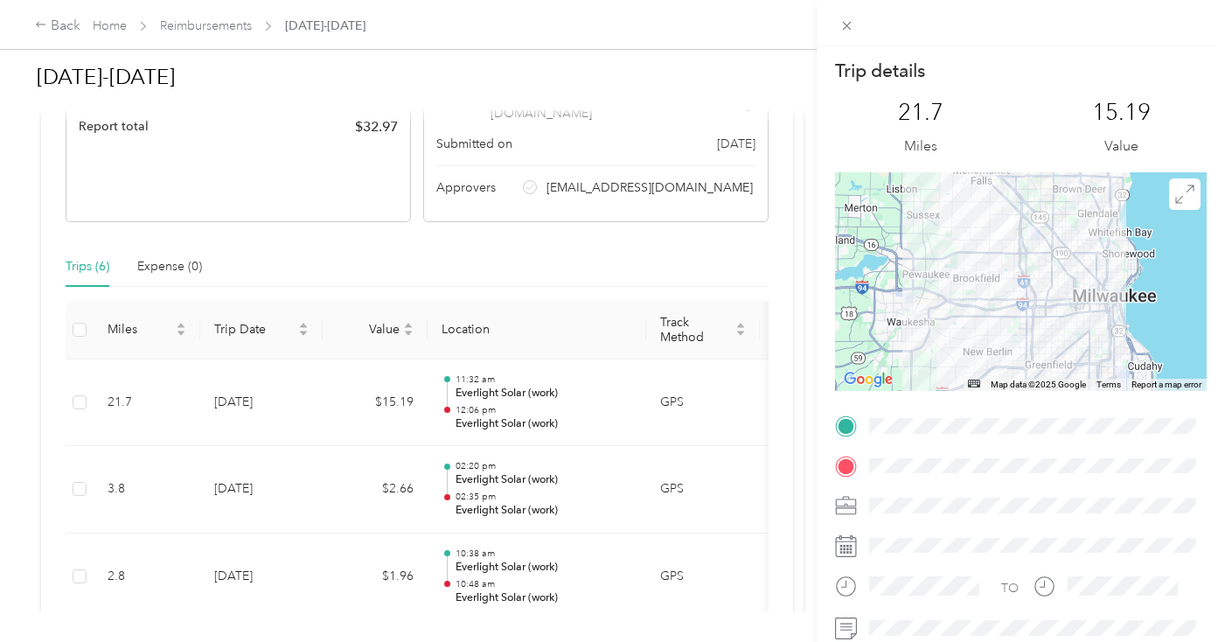
click at [800, 191] on div "Trip details This trip cannot be edited because it is either under review, appr…" at bounding box center [612, 321] width 1225 height 642
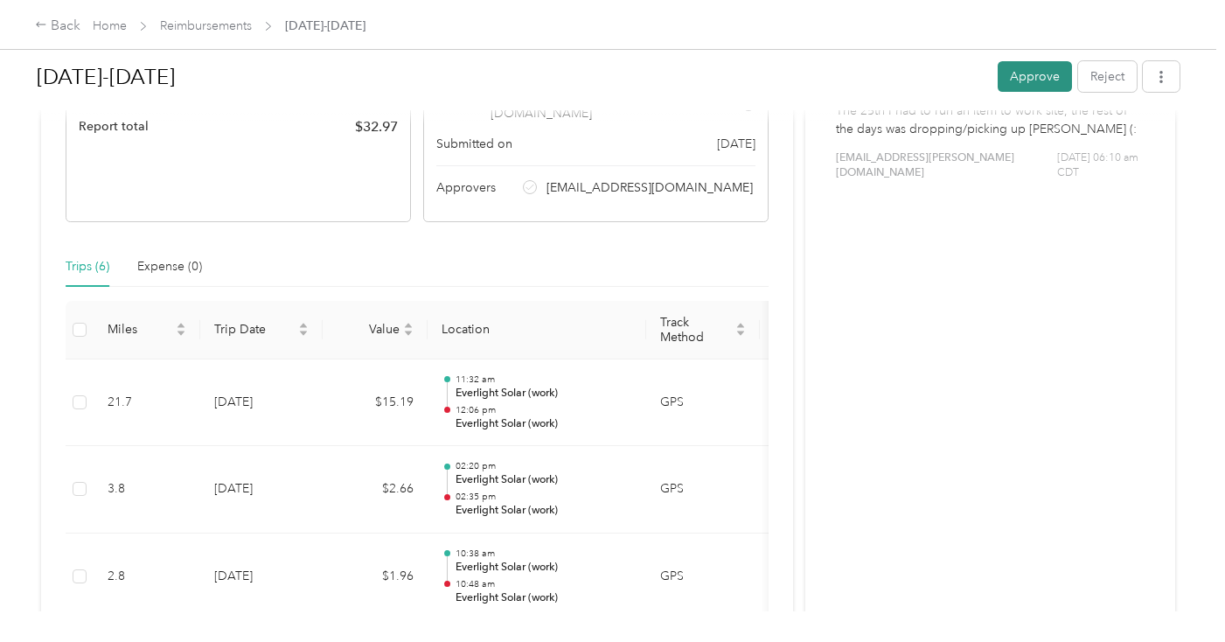
click at [1048, 69] on button "Approve" at bounding box center [1034, 76] width 74 height 31
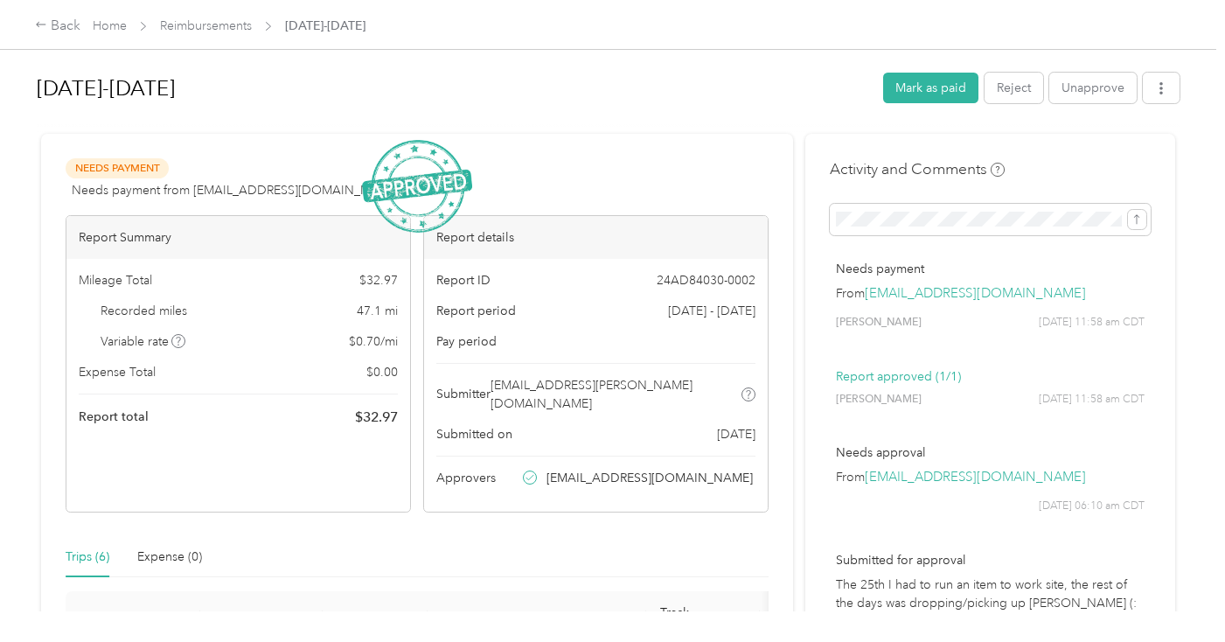
scroll to position [0, 0]
click at [191, 21] on link "Reimbursements" at bounding box center [206, 25] width 92 height 15
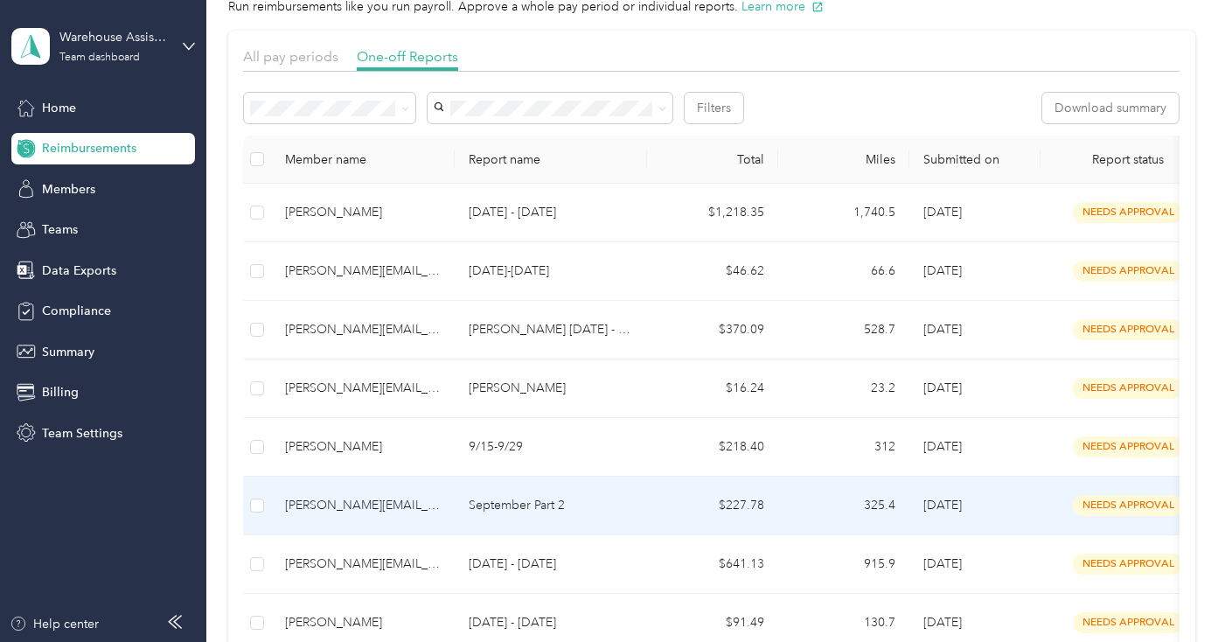
scroll to position [65, 0]
